Goal: Navigation & Orientation: Find specific page/section

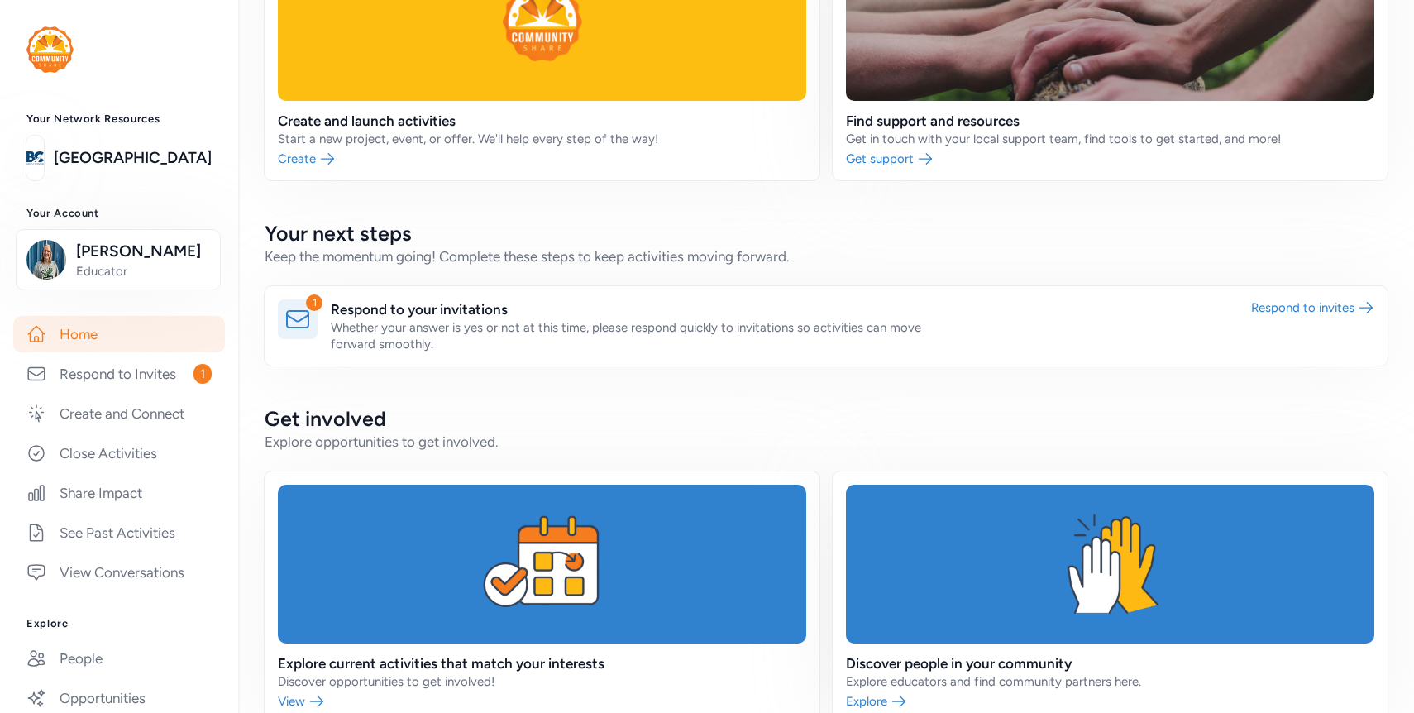
scroll to position [131, 0]
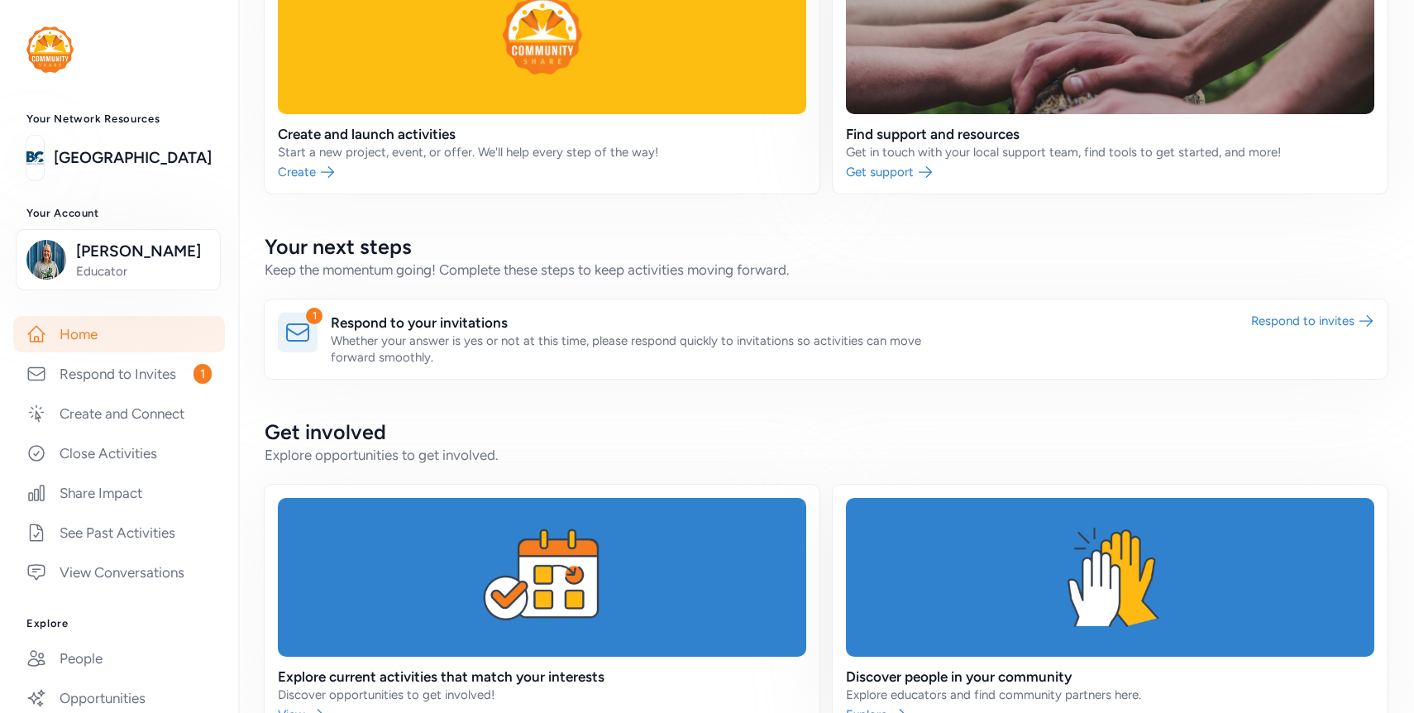
click at [489, 353] on link at bounding box center [826, 338] width 1123 height 79
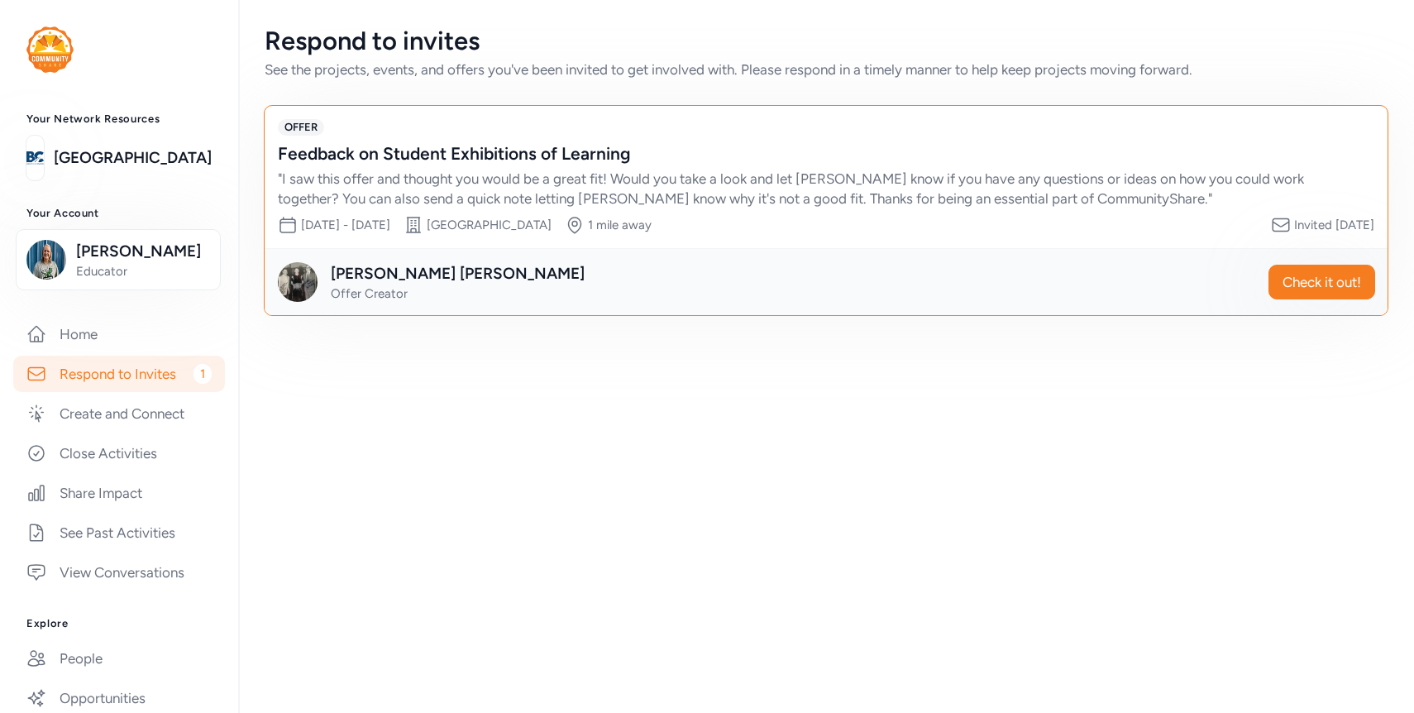
click at [1309, 245] on div "OFFER Feedback on Student Exhibitions of Learning " I saw this offer and though…" at bounding box center [826, 177] width 1123 height 142
click at [98, 334] on link "Home" at bounding box center [119, 334] width 212 height 36
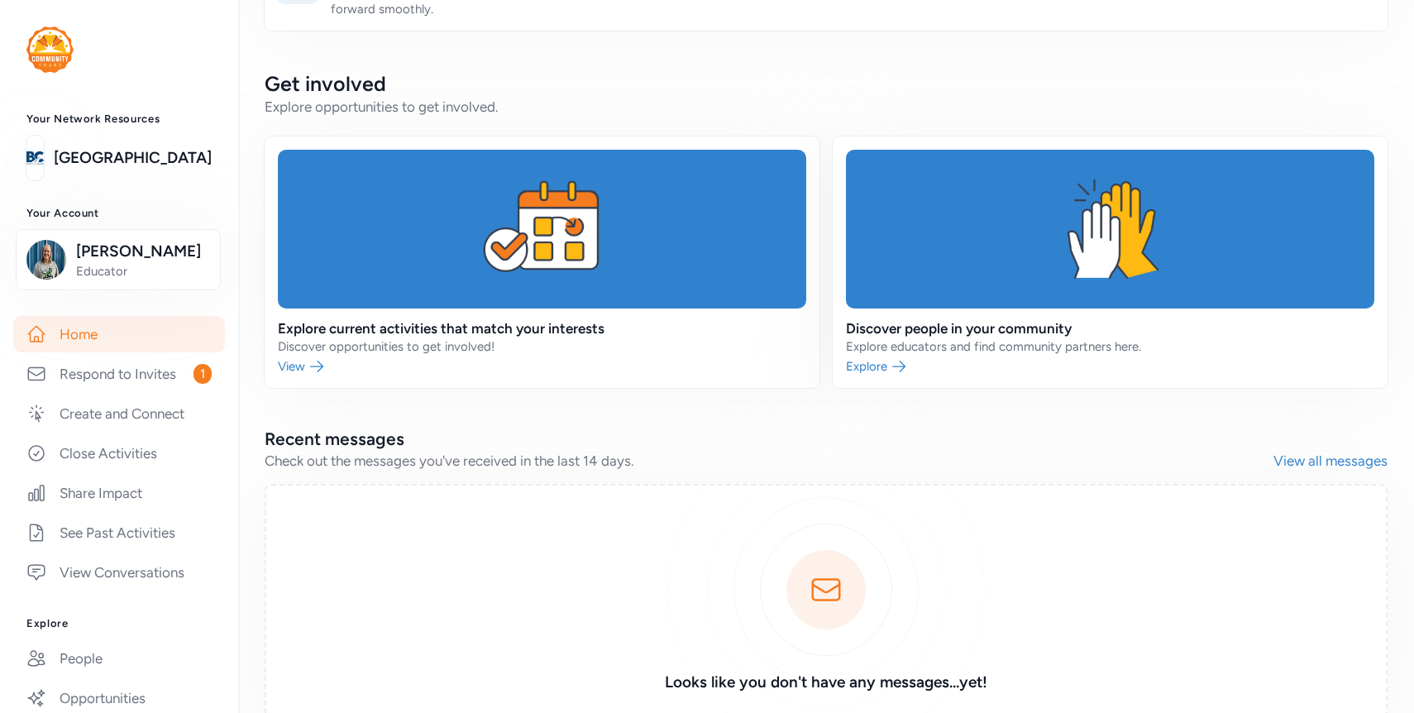
scroll to position [480, 0]
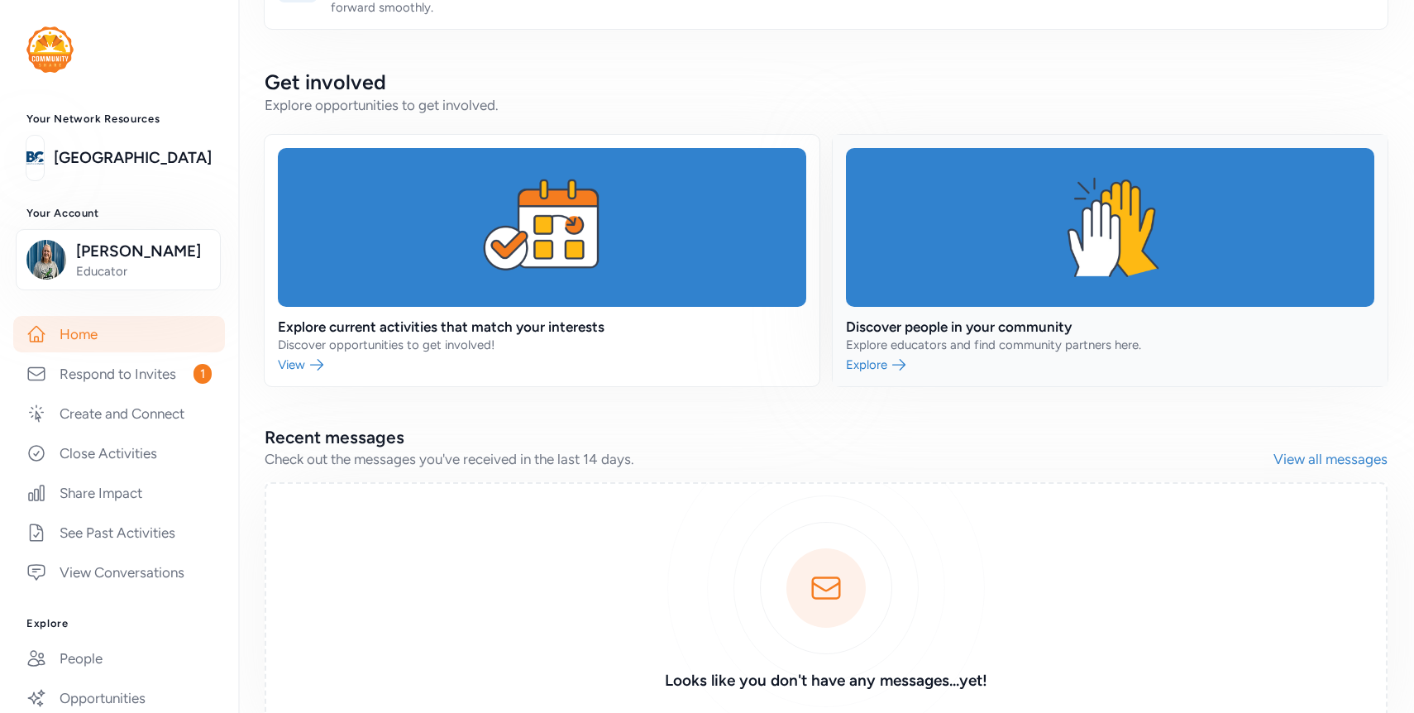
click at [901, 377] on link at bounding box center [1109, 260] width 555 height 251
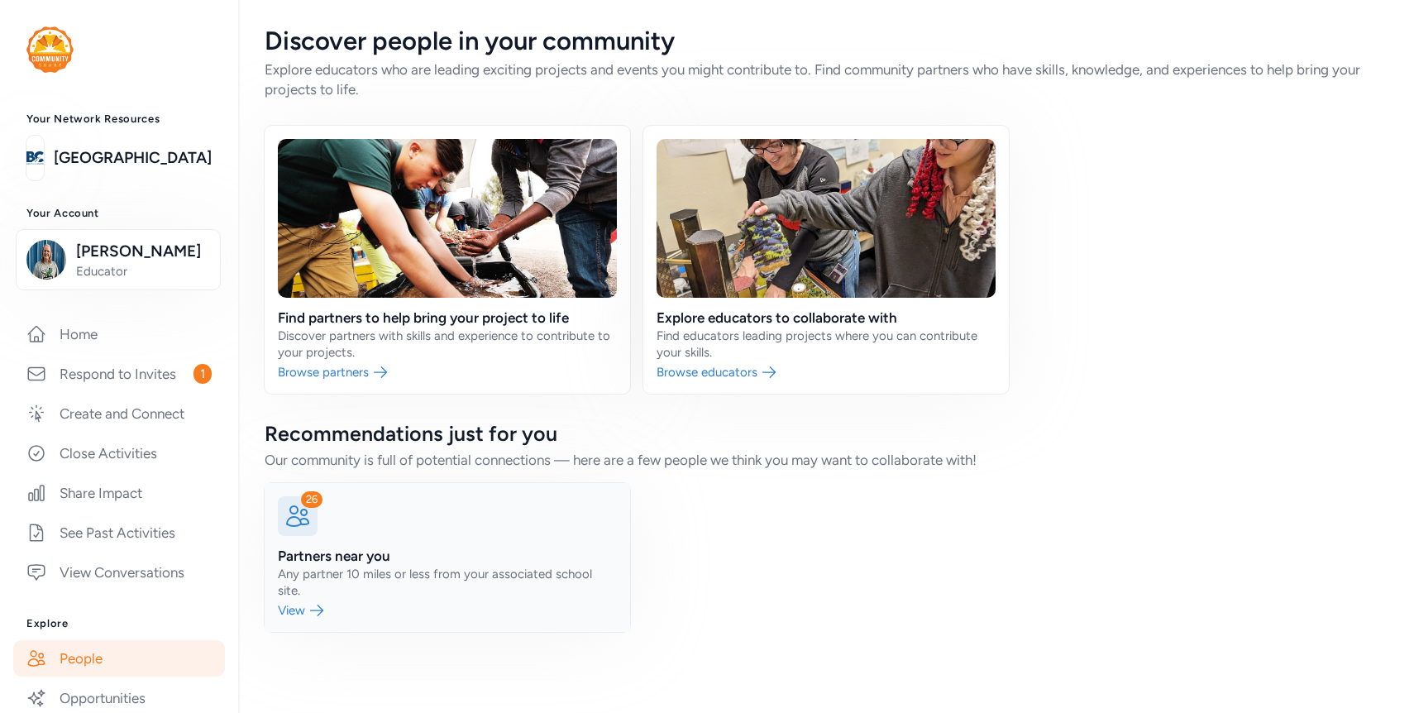
click at [422, 529] on link at bounding box center [447, 557] width 365 height 149
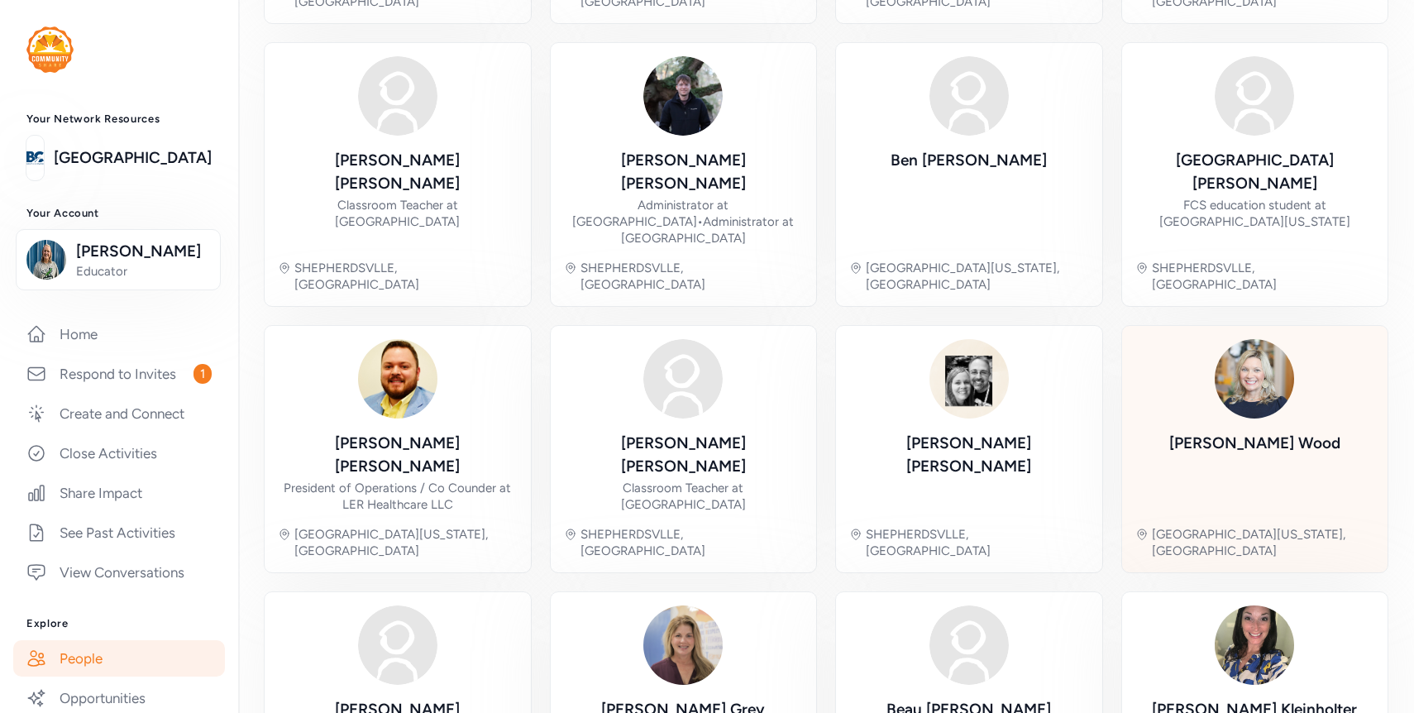
scroll to position [439, 0]
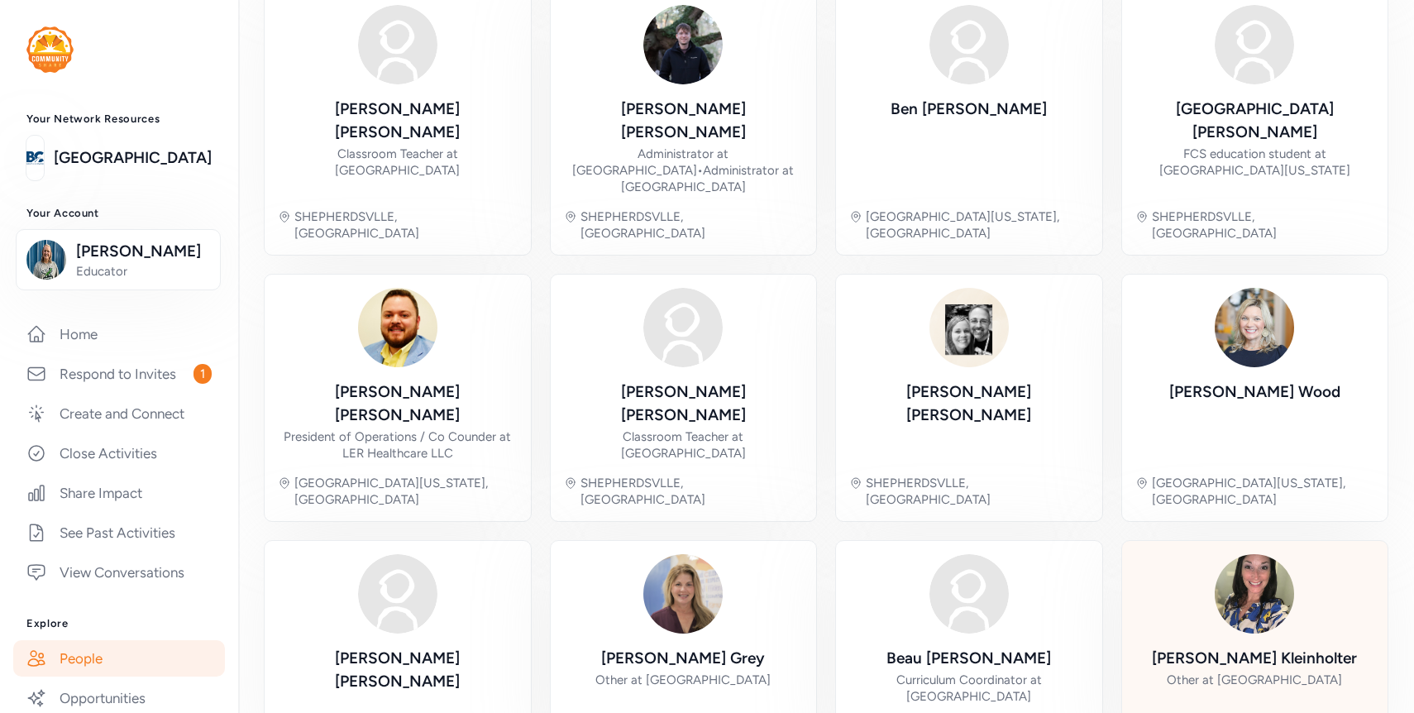
click at [1241, 554] on img at bounding box center [1253, 593] width 79 height 79
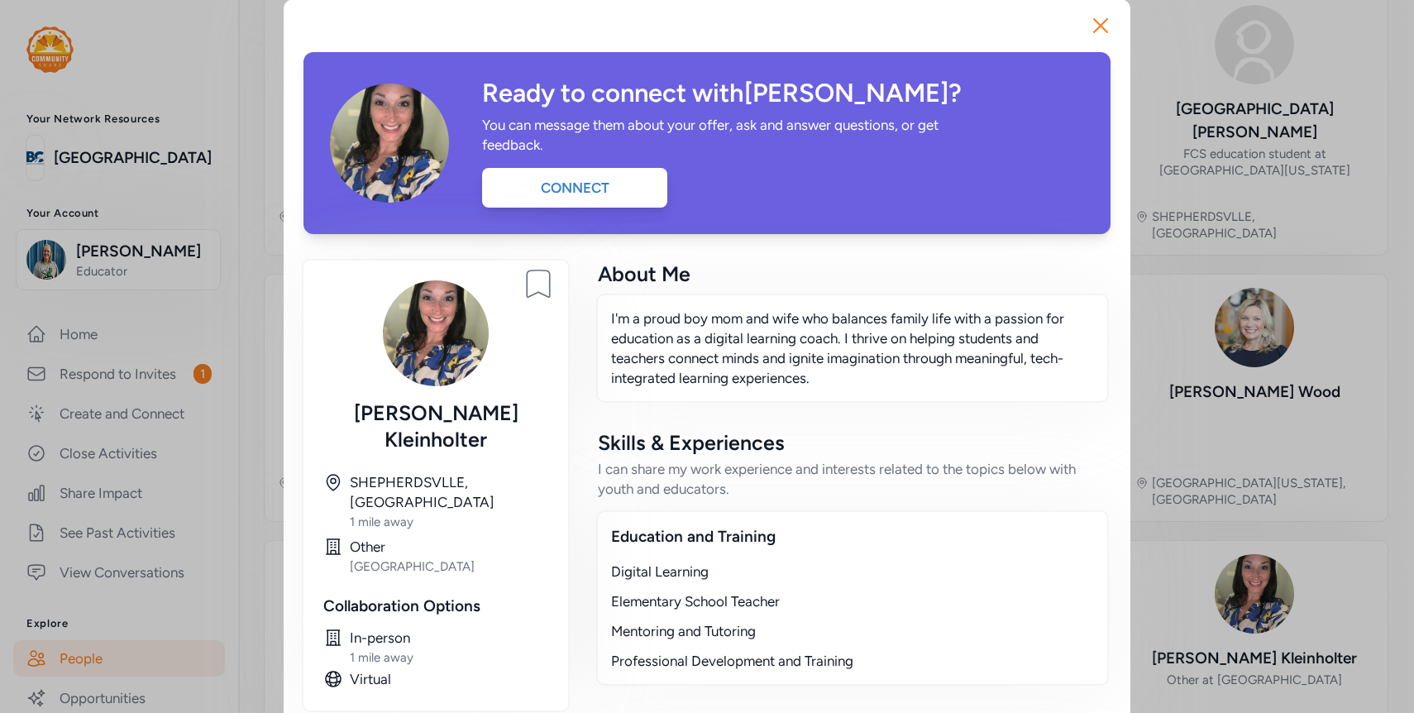
scroll to position [12, 0]
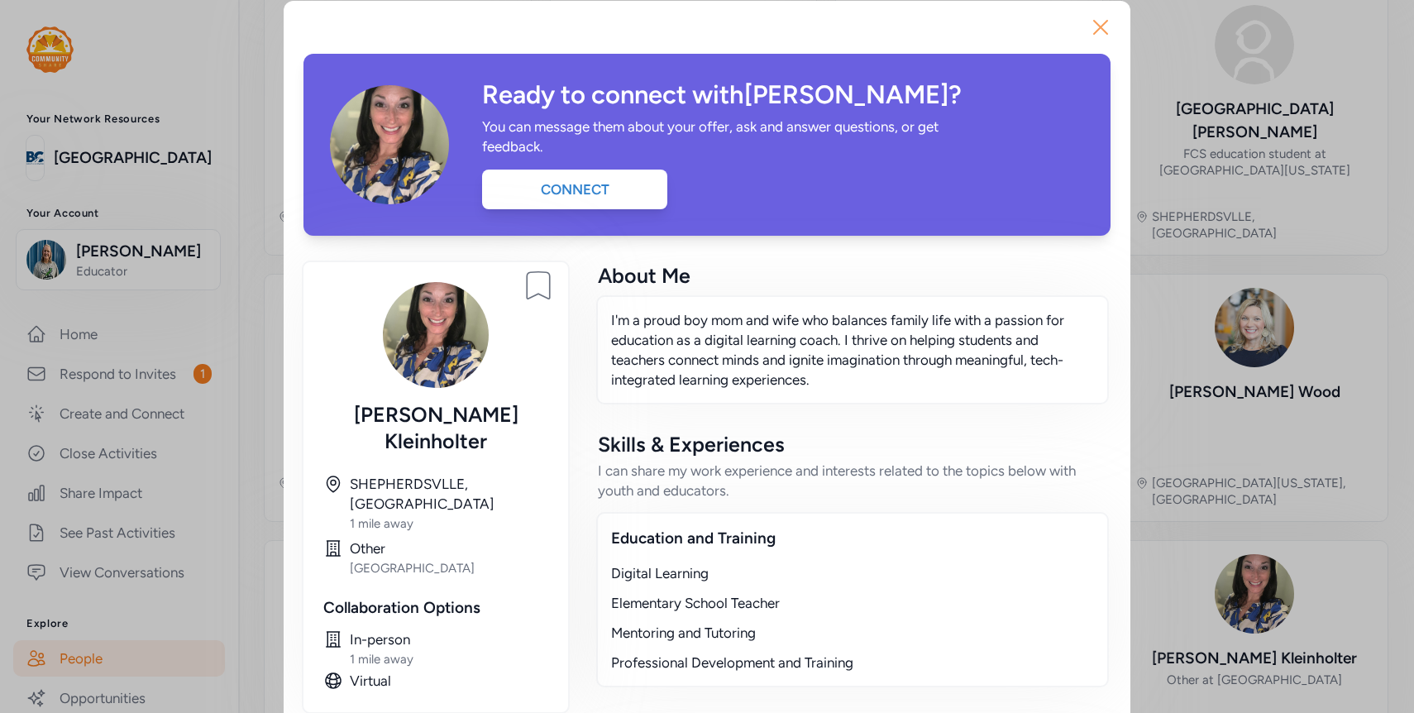
click at [1092, 31] on icon "button" at bounding box center [1100, 27] width 26 height 26
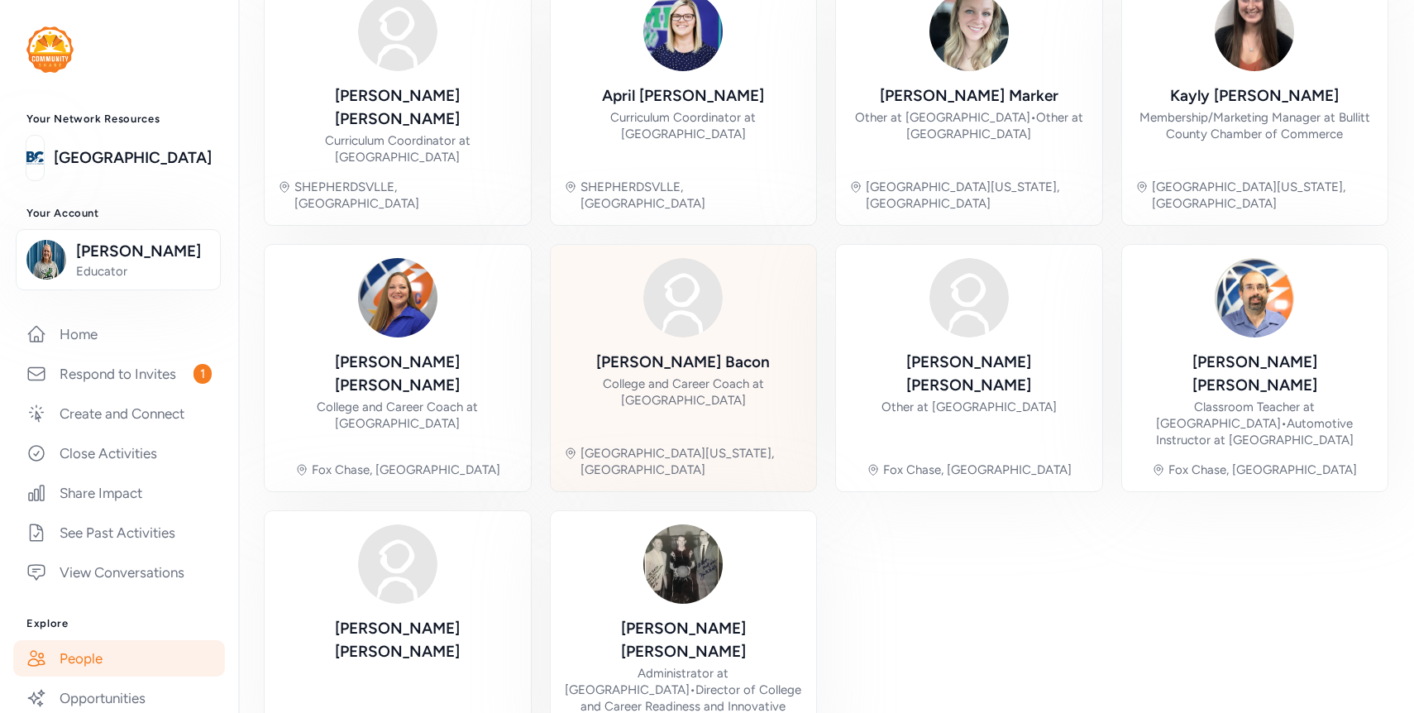
scroll to position [262, 0]
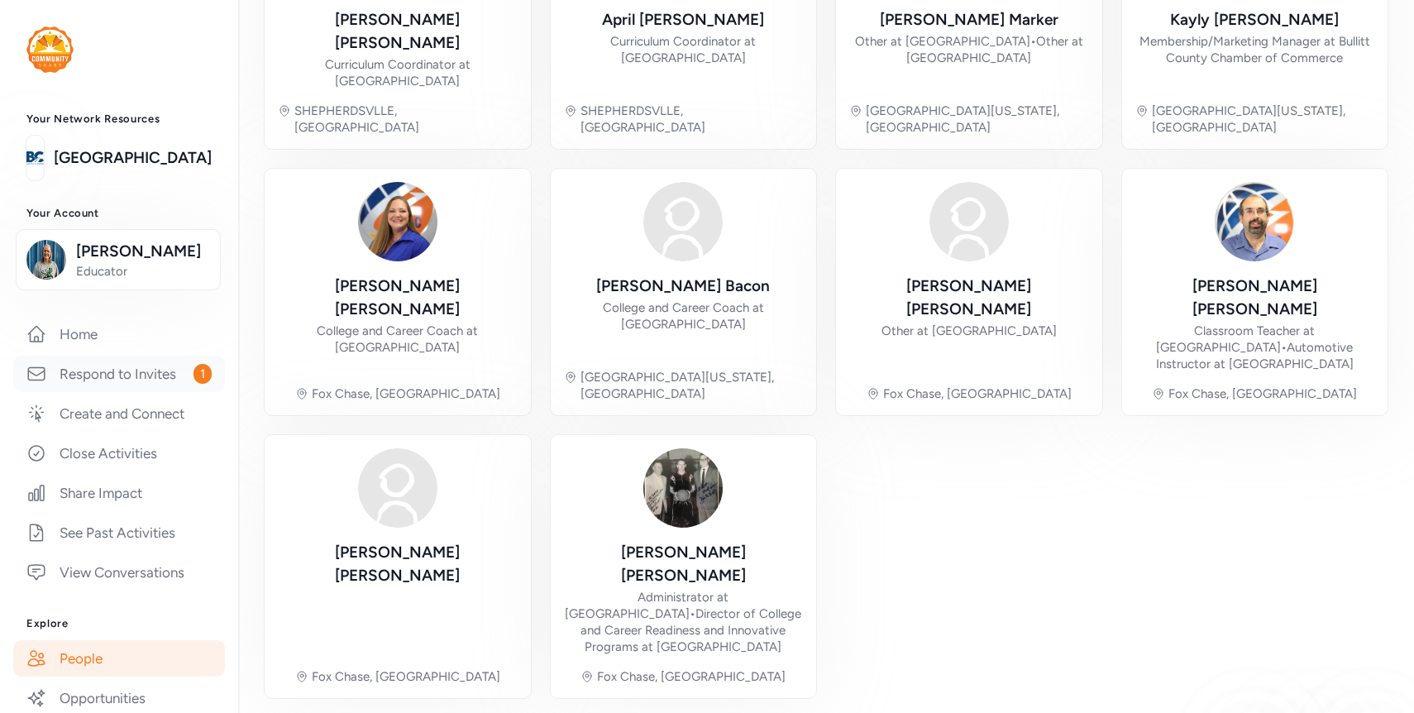
click at [128, 369] on link "Respond to Invites 1" at bounding box center [119, 373] width 212 height 36
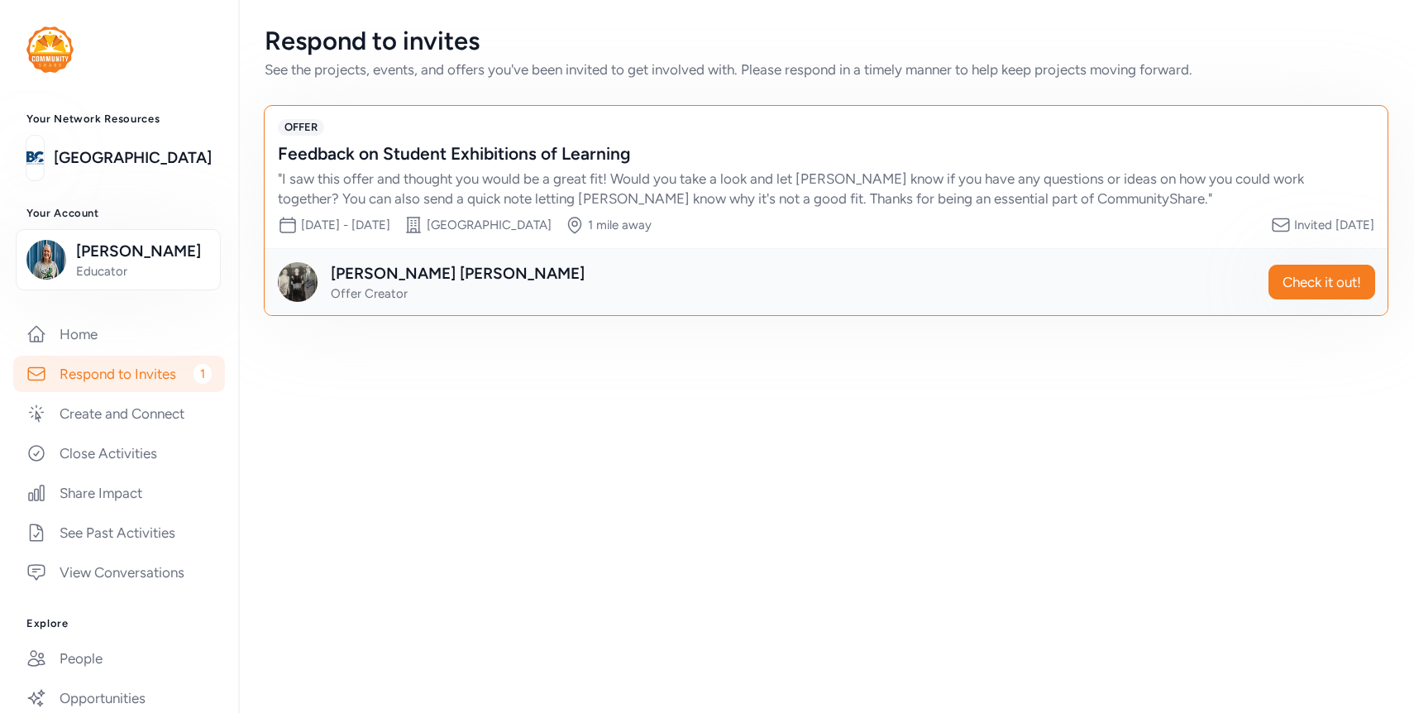
click at [494, 170] on div "" I saw this offer and thought you would be a great fit! Would you take a look …" at bounding box center [809, 189] width 1063 height 40
click at [84, 332] on link "Home" at bounding box center [119, 334] width 212 height 36
